Goal: Information Seeking & Learning: Learn about a topic

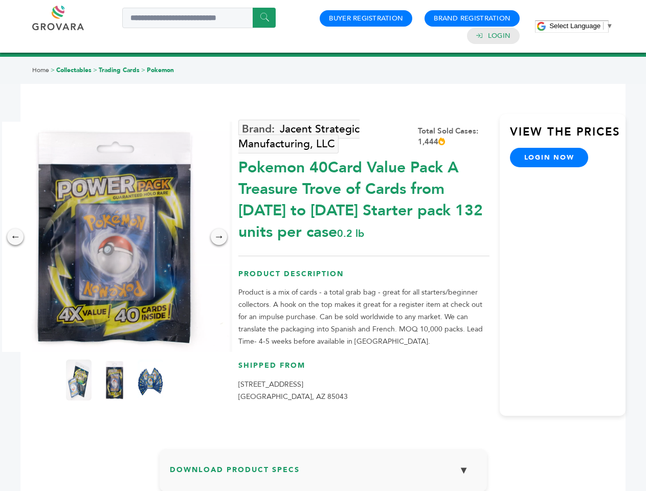
click at [581, 26] on span "Select Language" at bounding box center [574, 26] width 51 height 8
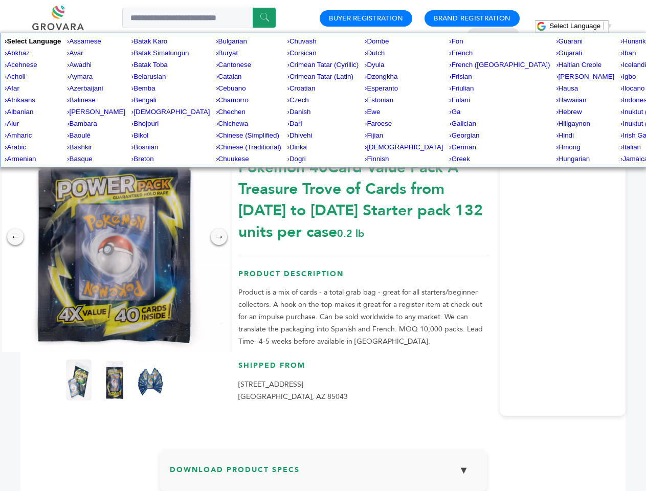
click at [115, 237] on img at bounding box center [114, 237] width 230 height 230
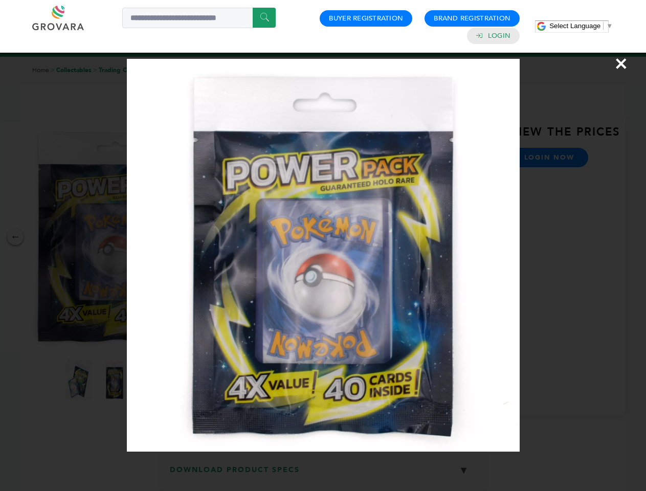
click at [15, 237] on div "×" at bounding box center [323, 245] width 646 height 491
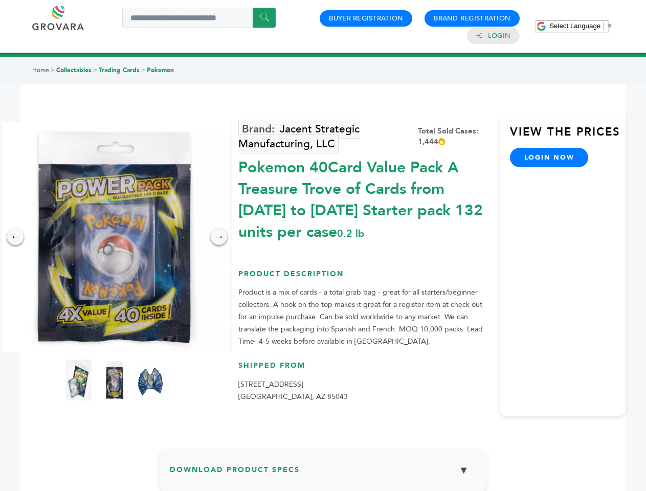
click at [219, 237] on div "→" at bounding box center [219, 237] width 16 height 16
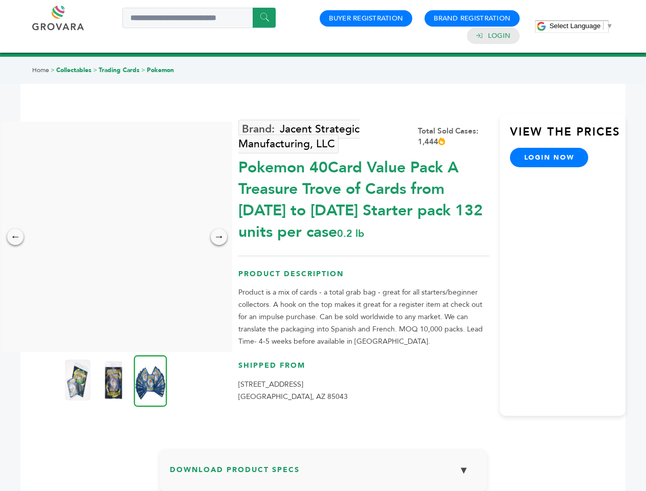
click at [79, 380] on img at bounding box center [78, 380] width 26 height 41
click at [0, 0] on div "×" at bounding box center [0, 0] width 0 height 0
click at [150, 380] on img at bounding box center [150, 381] width 33 height 52
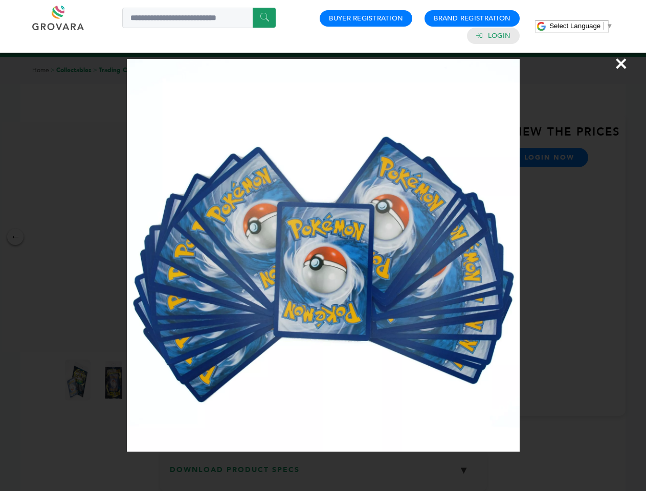
click at [323, 474] on div "×" at bounding box center [323, 245] width 646 height 491
